Goal: Task Accomplishment & Management: Manage account settings

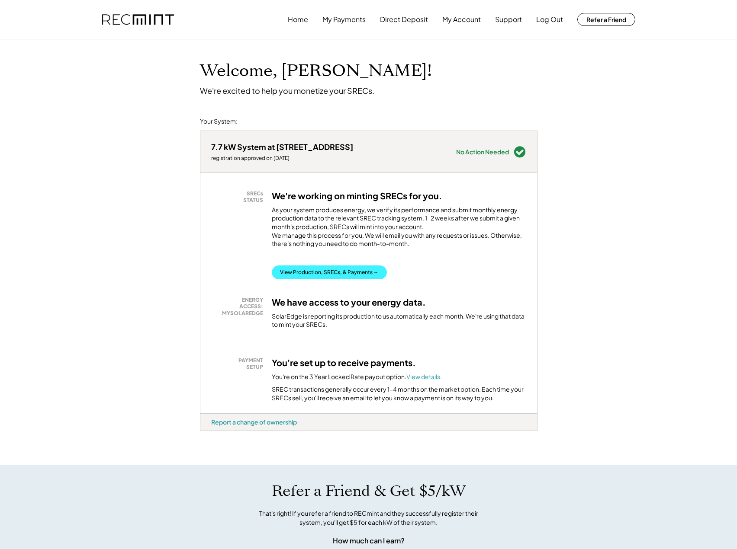
click at [330, 279] on button "View Production, SRECs, & Payments →" at bounding box center [329, 273] width 115 height 14
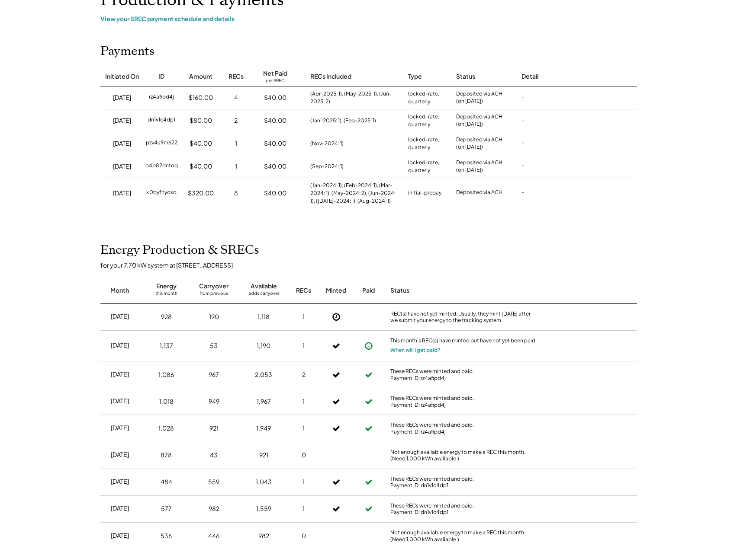
scroll to position [72, 0]
drag, startPoint x: 62, startPoint y: 294, endPoint x: 60, endPoint y: 298, distance: 4.7
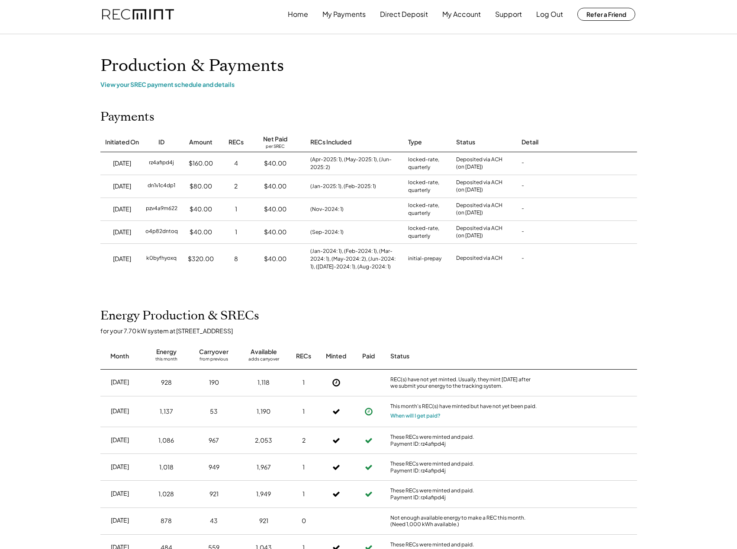
scroll to position [0, 0]
